Goal: Task Accomplishment & Management: Manage account settings

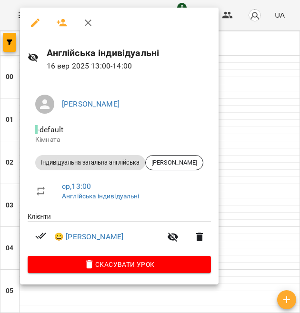
click at [286, 165] on div at bounding box center [150, 156] width 300 height 313
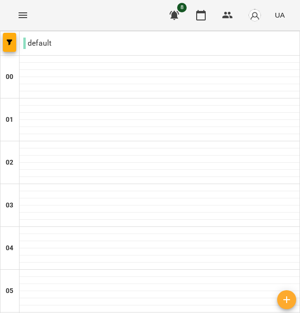
scroll to position [780, 0]
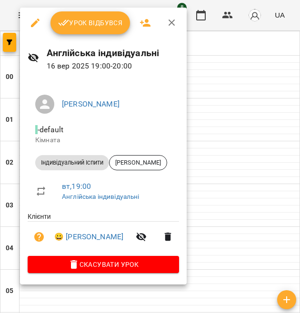
click at [85, 21] on span "Урок відбувся" at bounding box center [90, 22] width 65 height 11
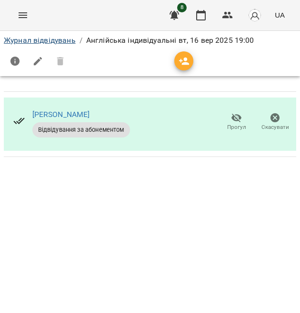
click at [42, 42] on link "Журнал відвідувань" at bounding box center [40, 40] width 72 height 9
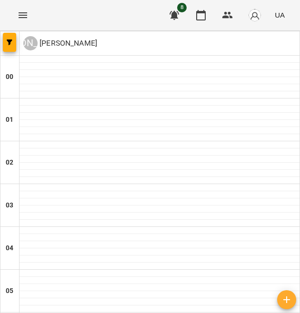
scroll to position [677, 0]
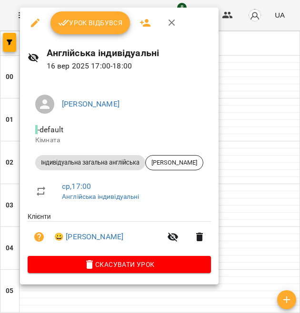
click at [88, 23] on span "Урок відбувся" at bounding box center [90, 22] width 65 height 11
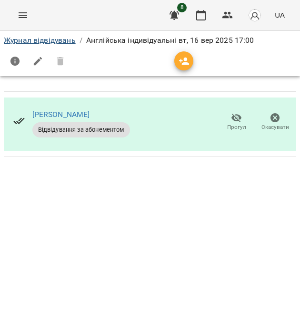
click at [61, 39] on link "Журнал відвідувань" at bounding box center [40, 40] width 72 height 9
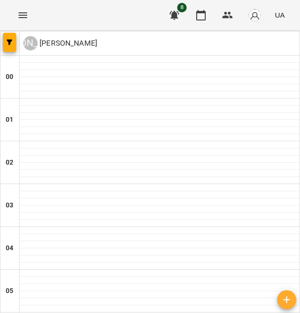
click at [180, 11] on span "8" at bounding box center [182, 8] width 10 height 10
click at [172, 17] on icon "button" at bounding box center [173, 15] width 11 height 11
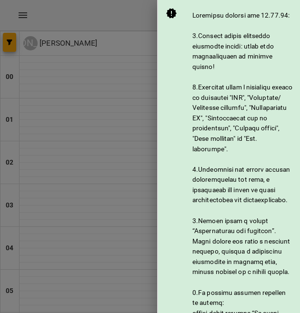
click at [137, 17] on div at bounding box center [150, 156] width 300 height 313
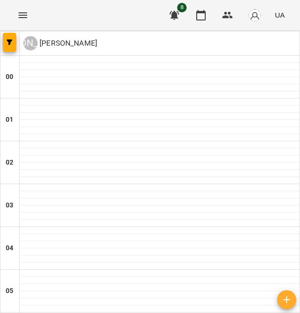
scroll to position [780, 0]
